Goal: Transaction & Acquisition: Purchase product/service

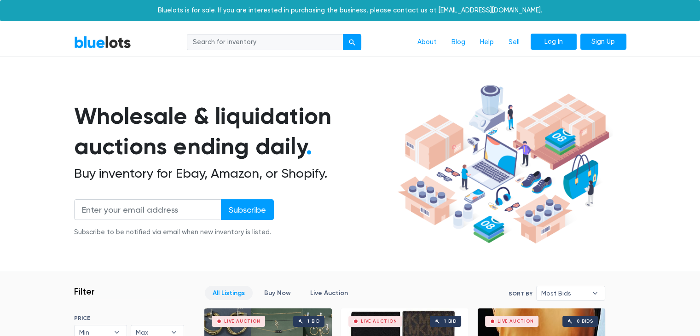
click at [562, 43] on link "Log In" at bounding box center [554, 42] width 46 height 17
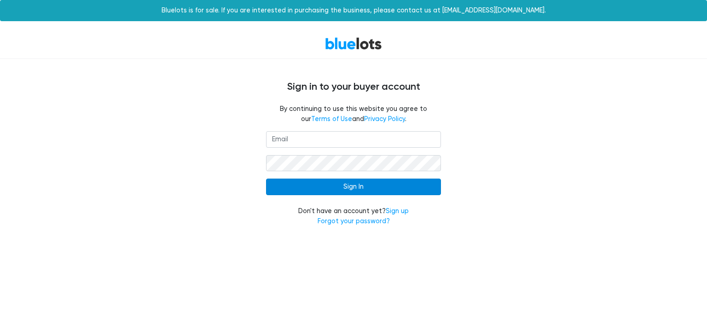
type input "clairelyamazing@gmail.com"
click at [385, 190] on input "Sign In" at bounding box center [353, 187] width 175 height 17
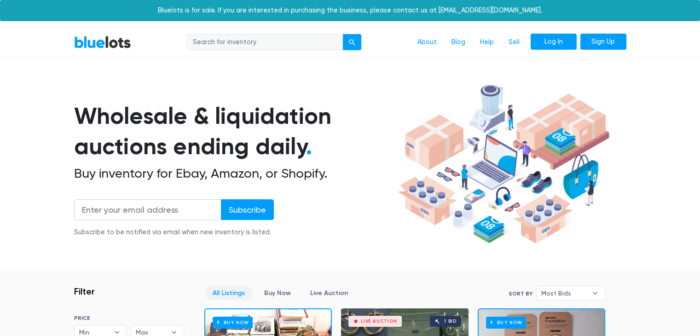
click at [553, 39] on link "Log In" at bounding box center [554, 42] width 46 height 17
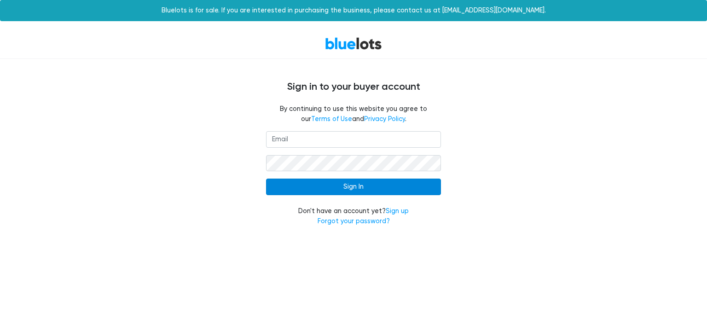
type input "[EMAIL_ADDRESS][DOMAIN_NAME]"
click at [367, 186] on input "Sign In" at bounding box center [353, 187] width 175 height 17
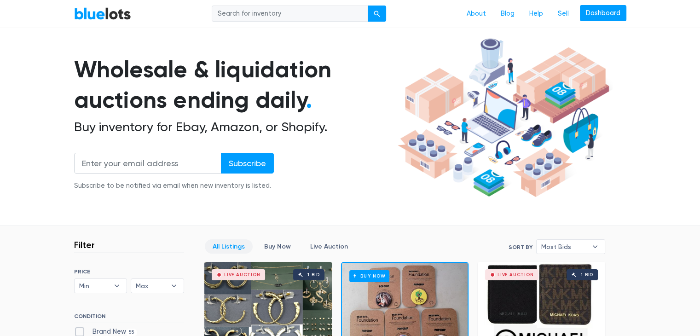
scroll to position [46, 0]
click at [268, 22] on input "search" at bounding box center [290, 14] width 156 height 17
paste input "LTZG62FFKT"
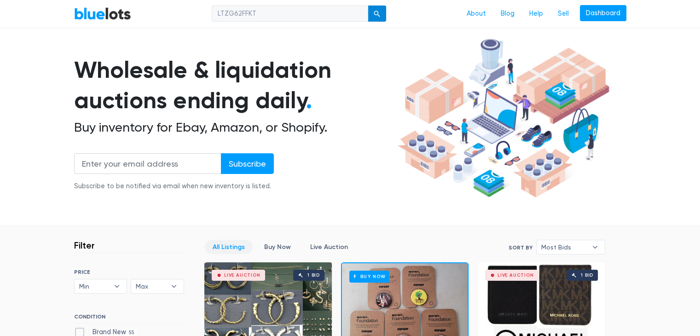
type input "LTZG62FFKT"
click at [377, 15] on div "submit" at bounding box center [377, 14] width 6 height 6
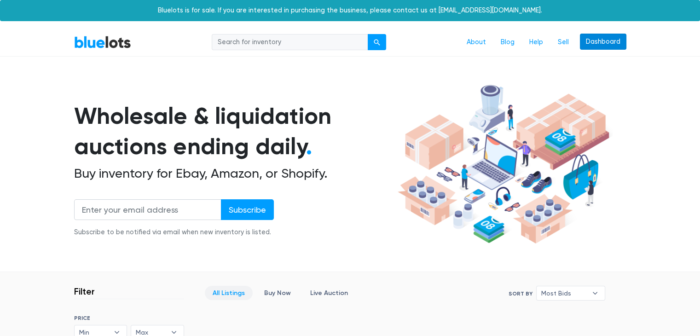
click at [612, 43] on link "Dashboard" at bounding box center [603, 42] width 46 height 17
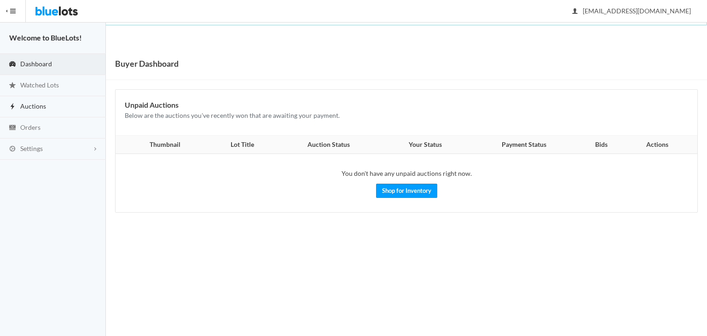
click at [51, 104] on link "Auctions" at bounding box center [53, 106] width 106 height 21
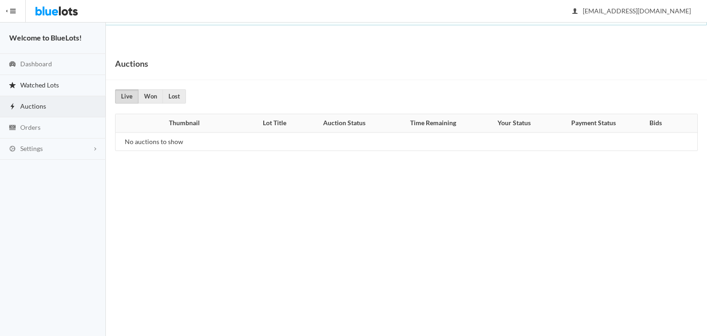
click at [58, 83] on span "Watched Lots" at bounding box center [39, 85] width 39 height 8
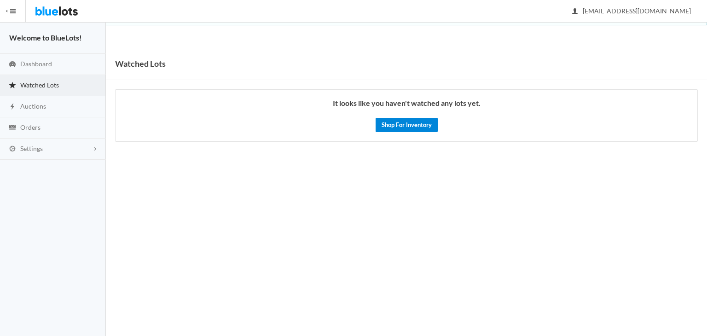
click at [405, 123] on link "Shop For Inventory" at bounding box center [406, 125] width 62 height 14
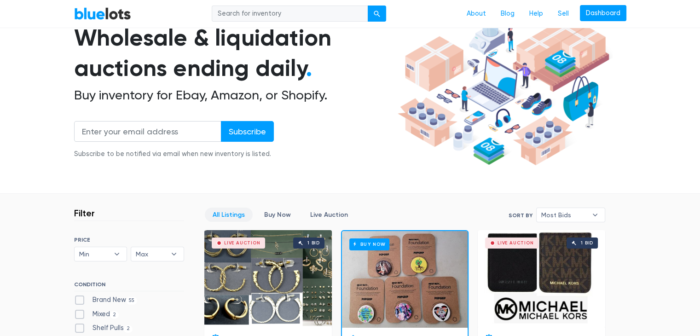
scroll to position [276, 0]
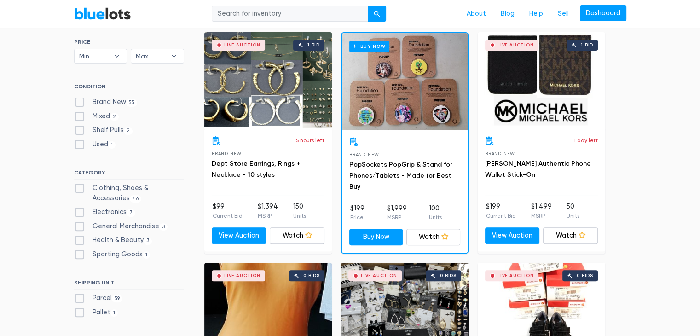
click at [82, 190] on label "Clothing, Shoes & Accessories 46" at bounding box center [129, 193] width 110 height 20
click at [80, 189] on Accessories"] "Clothing, Shoes & Accessories 46" at bounding box center [77, 186] width 6 height 6
checkbox Accessories"] "true"
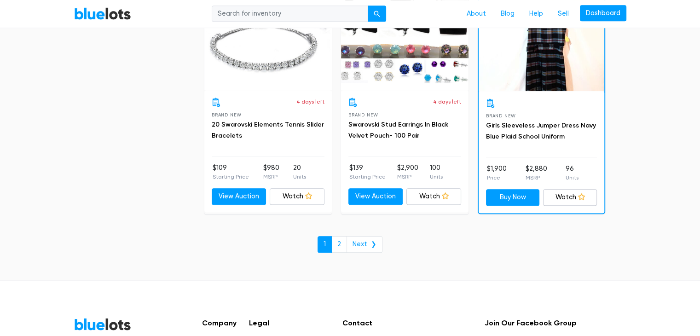
scroll to position [4057, 0]
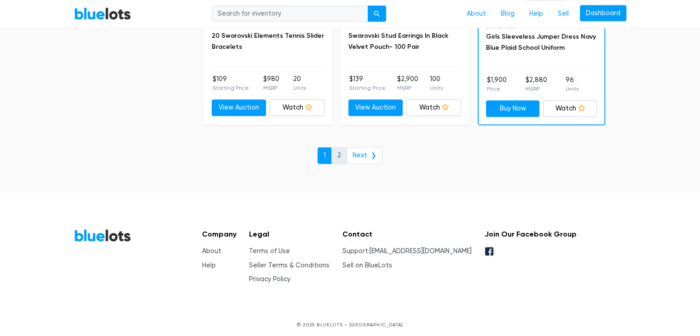
click at [341, 151] on link "2" at bounding box center [339, 155] width 16 height 17
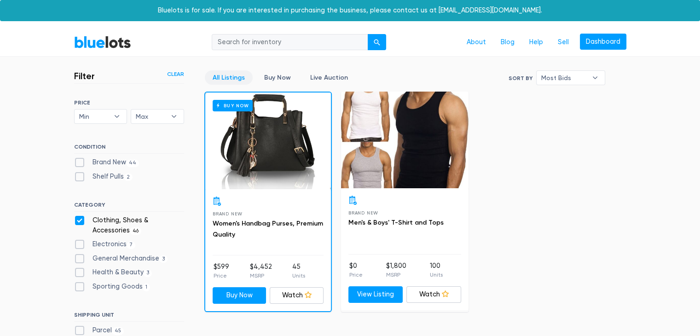
click at [287, 162] on div "Buy Now" at bounding box center [268, 140] width 126 height 97
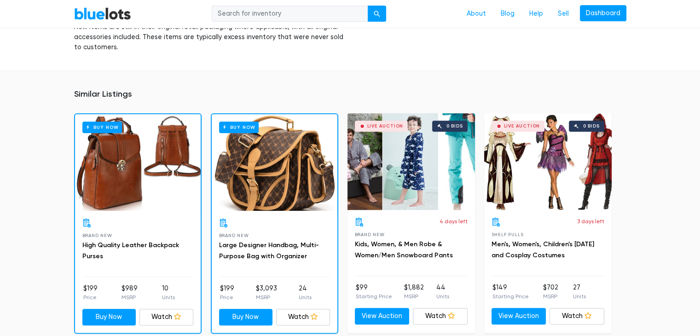
scroll to position [520, 0]
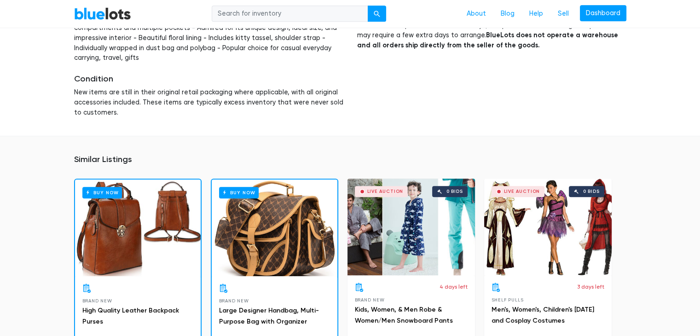
click at [265, 235] on div "Buy Now" at bounding box center [275, 227] width 126 height 97
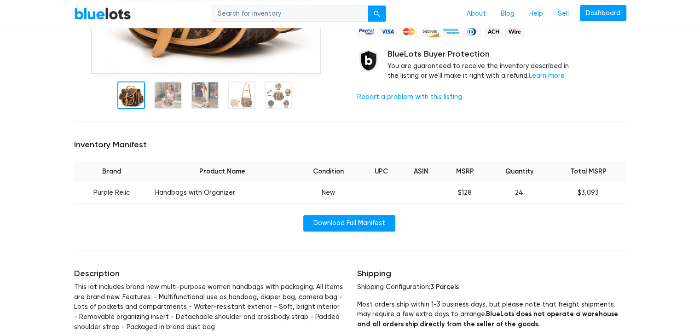
scroll to position [142, 0]
